Goal: Communication & Community: Answer question/provide support

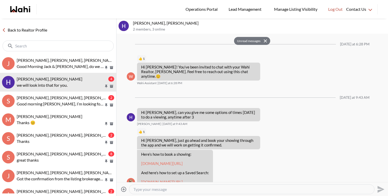
scroll to position [448, 0]
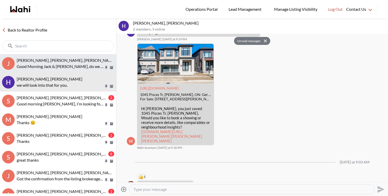
click at [30, 60] on span "Jack Burke, Leyla Smith, Faraz, Barbara" at bounding box center [66, 60] width 99 height 5
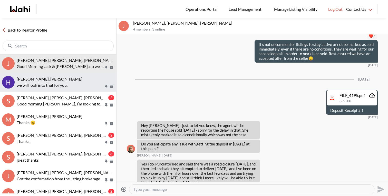
scroll to position [1157, 0]
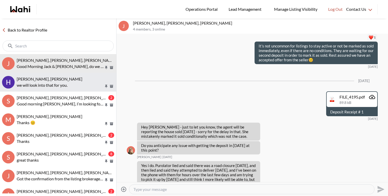
click at [68, 80] on div "[PERSON_NAME], [PERSON_NAME]" at bounding box center [66, 79] width 98 height 5
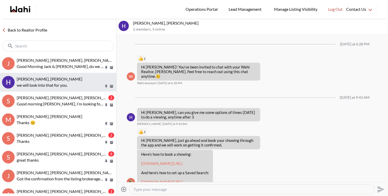
scroll to position [435, 0]
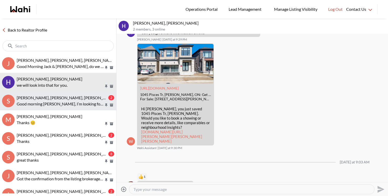
click at [66, 104] on p "Good morning Sunil, I’m looking forward to meeting with you on Wednesday and vi…" at bounding box center [60, 104] width 87 height 6
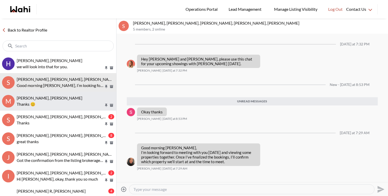
scroll to position [21, 0]
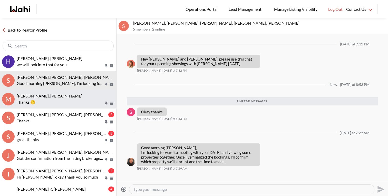
click at [69, 103] on p "Thanks 😊" at bounding box center [60, 102] width 87 height 6
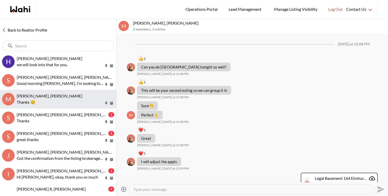
scroll to position [490, 0]
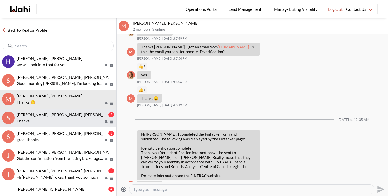
click at [69, 113] on span "Sunil Murali, Ana Rodriguez, Faraz" at bounding box center [66, 114] width 99 height 5
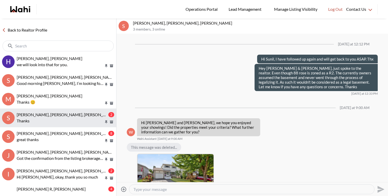
scroll to position [552, 0]
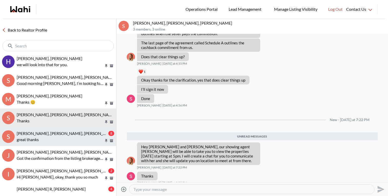
click at [76, 134] on span "Sunil Murali, Ana Rodriguez, Paul, Faraz" at bounding box center [66, 133] width 99 height 5
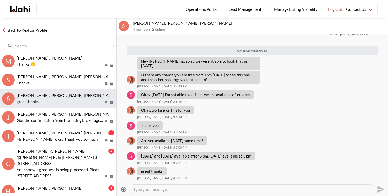
scroll to position [60, 0]
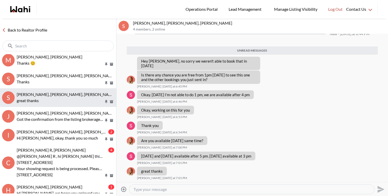
click at [76, 134] on div "Irina Krasyuk, Kseniya Krasyuk, Michelle, Faraz 2 Hi Michelle, okay, thank you …" at bounding box center [66, 135] width 98 height 12
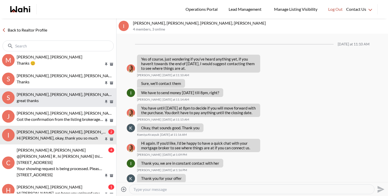
scroll to position [435, 0]
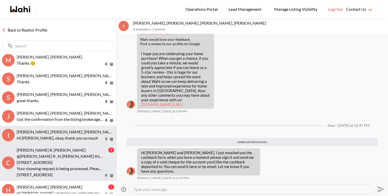
click at [76, 157] on p "@cris R , hi cris this is Paul here your showing agent , I will be showing you …" at bounding box center [60, 156] width 87 height 6
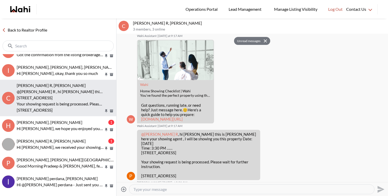
scroll to position [126, 0]
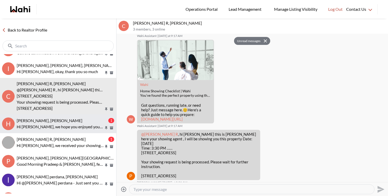
click at [78, 127] on p "Hi Hakim, we hope you enjoyed your showings! Did the properties meet your crite…" at bounding box center [60, 127] width 87 height 6
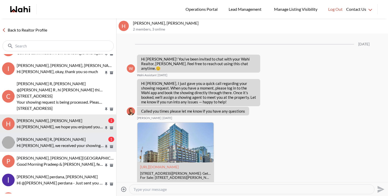
scroll to position [182, 0]
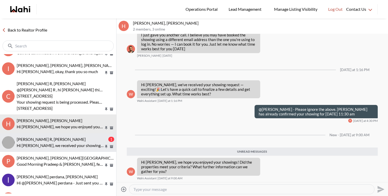
click at [78, 143] on p "Hi Cris, we received your showing requests - exciting 🎉 . We will be in touch s…" at bounding box center [60, 146] width 87 height 6
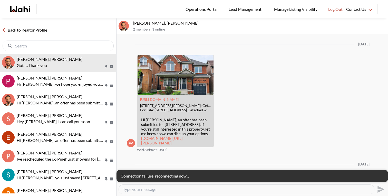
scroll to position [805, 0]
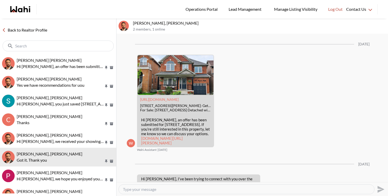
scroll to position [803, 0]
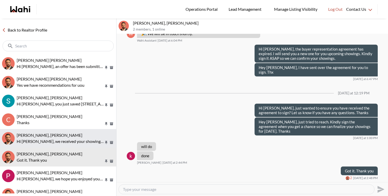
click at [45, 134] on span "[PERSON_NAME], [PERSON_NAME]" at bounding box center [50, 135] width 66 height 5
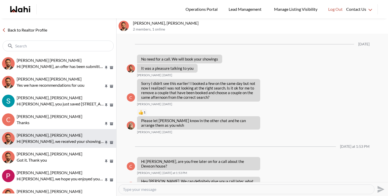
scroll to position [382, 0]
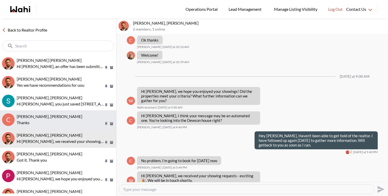
click at [51, 120] on p "Thanks" at bounding box center [60, 123] width 87 height 6
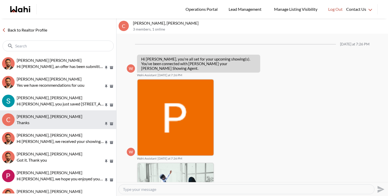
scroll to position [128, 0]
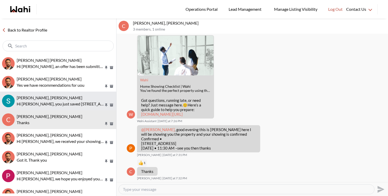
click at [52, 106] on p "Hi [PERSON_NAME], you just saved [STREET_ADDRESS][PERSON_NAME]. Would you like …" at bounding box center [60, 104] width 87 height 6
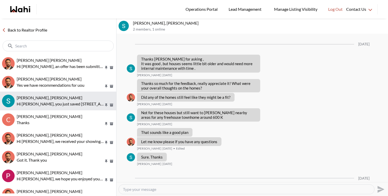
scroll to position [689, 0]
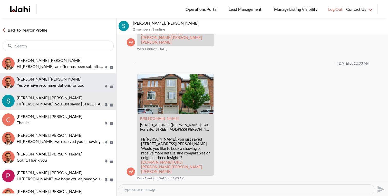
click at [56, 81] on span "[PERSON_NAME] [PERSON_NAME]" at bounding box center [49, 79] width 65 height 5
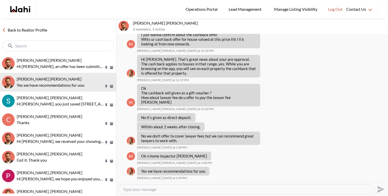
scroll to position [490, 0]
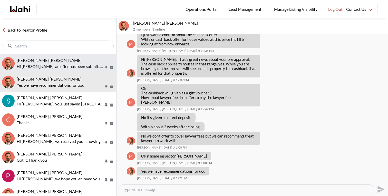
click at [66, 60] on span "[PERSON_NAME] [PERSON_NAME]" at bounding box center [49, 60] width 65 height 5
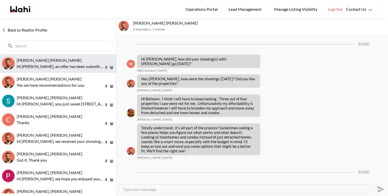
scroll to position [665, 0]
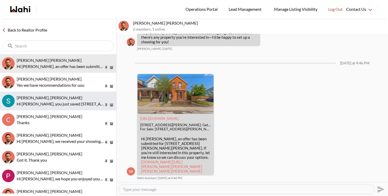
click at [73, 108] on button "Surinder Singh, Behnam Hi Surinder, you just saved 151 GREEN Rd #26, Hamilton. …" at bounding box center [58, 101] width 116 height 19
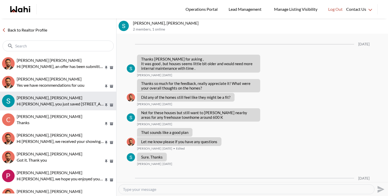
scroll to position [689, 0]
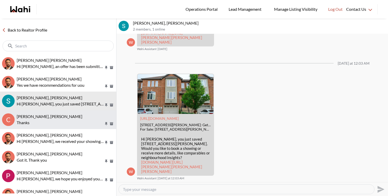
click at [73, 115] on div "[PERSON_NAME], [PERSON_NAME]" at bounding box center [66, 116] width 98 height 5
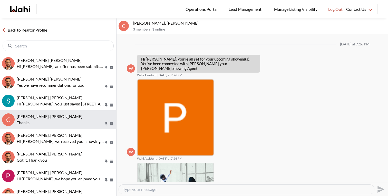
scroll to position [128, 0]
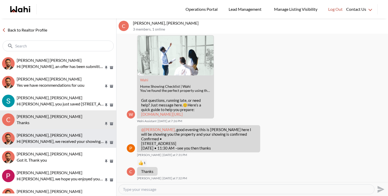
click at [79, 142] on p "Hi [PERSON_NAME], we received your showing requests - exciting 🎉 . We will be i…" at bounding box center [60, 141] width 87 height 6
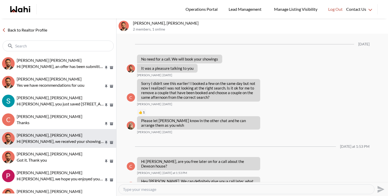
scroll to position [382, 0]
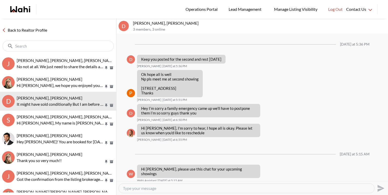
scroll to position [286, 0]
